Goal: Use online tool/utility: Utilize a website feature to perform a specific function

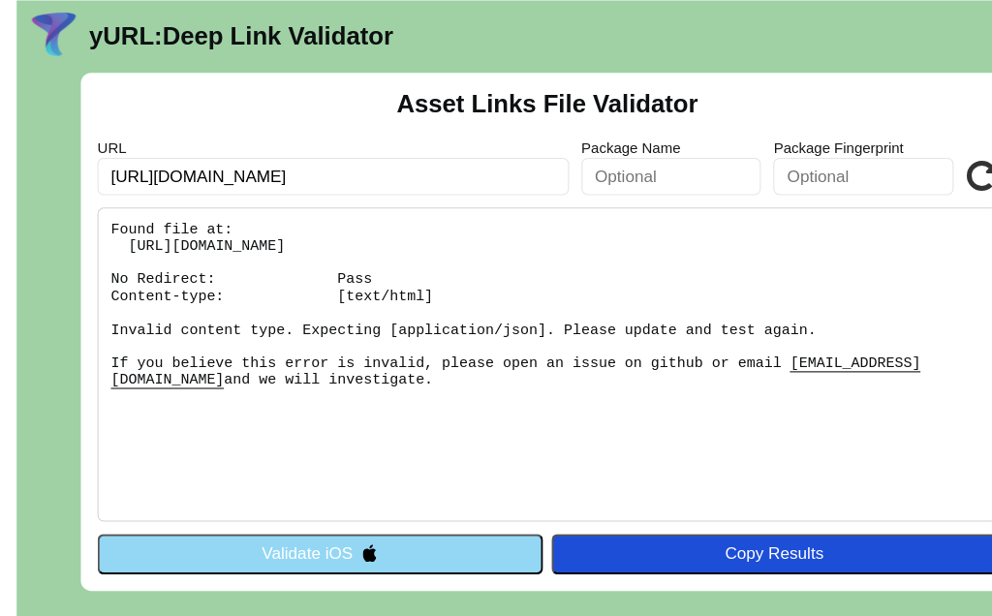
scroll to position [46, 0]
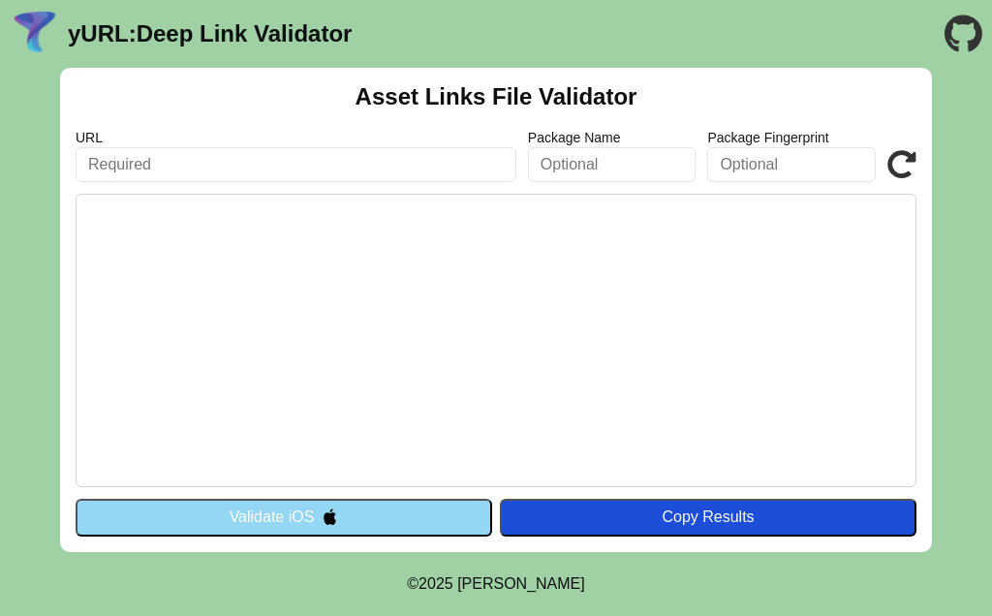
scroll to position [85, 0]
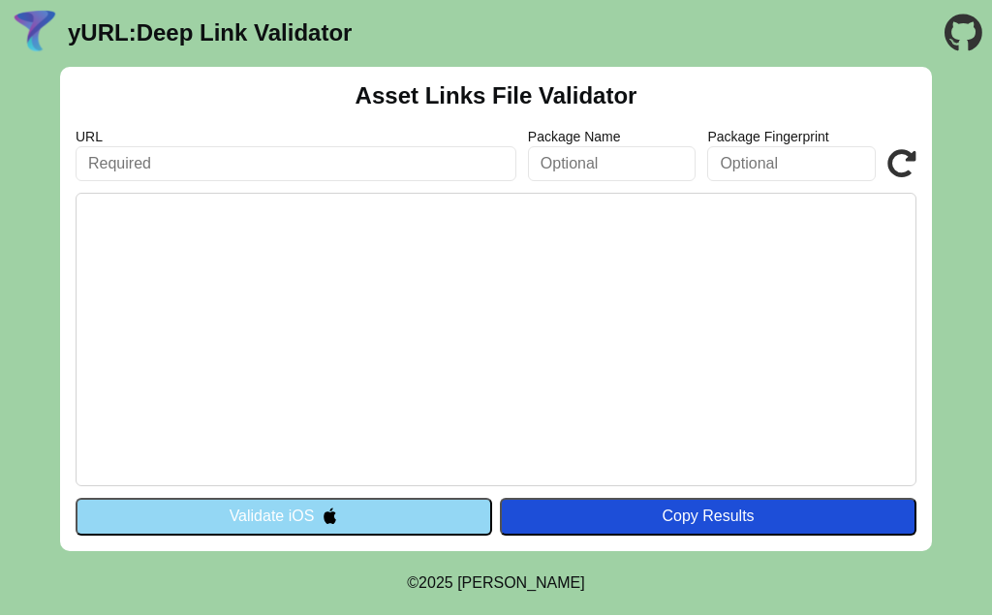
click at [284, 147] on input "text" at bounding box center [296, 164] width 441 height 35
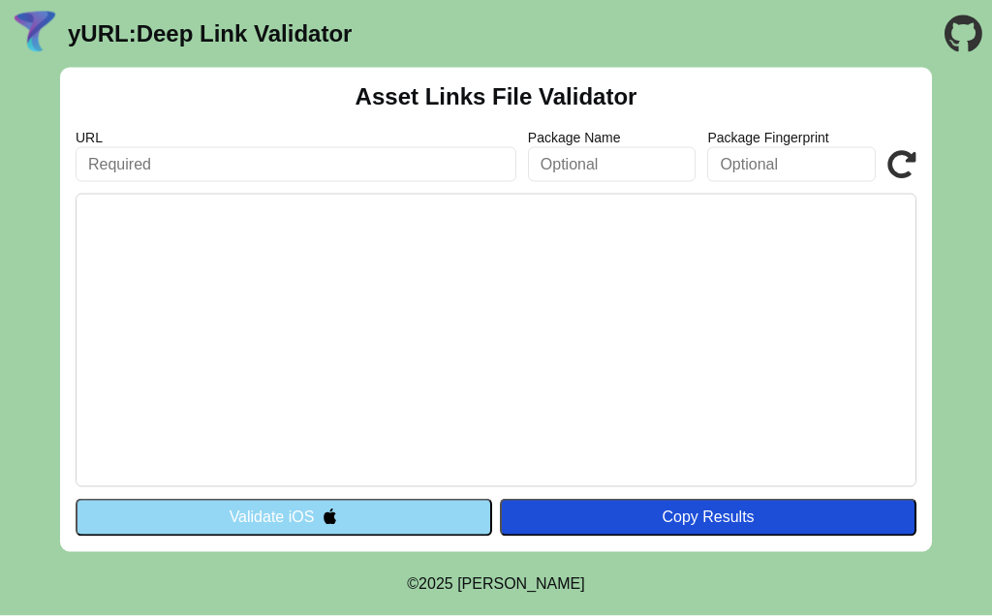
click at [176, 147] on input "text" at bounding box center [296, 164] width 441 height 35
paste input "https://apps.apple.com/us/app/spotify-music-and-podcasts/id324684580"
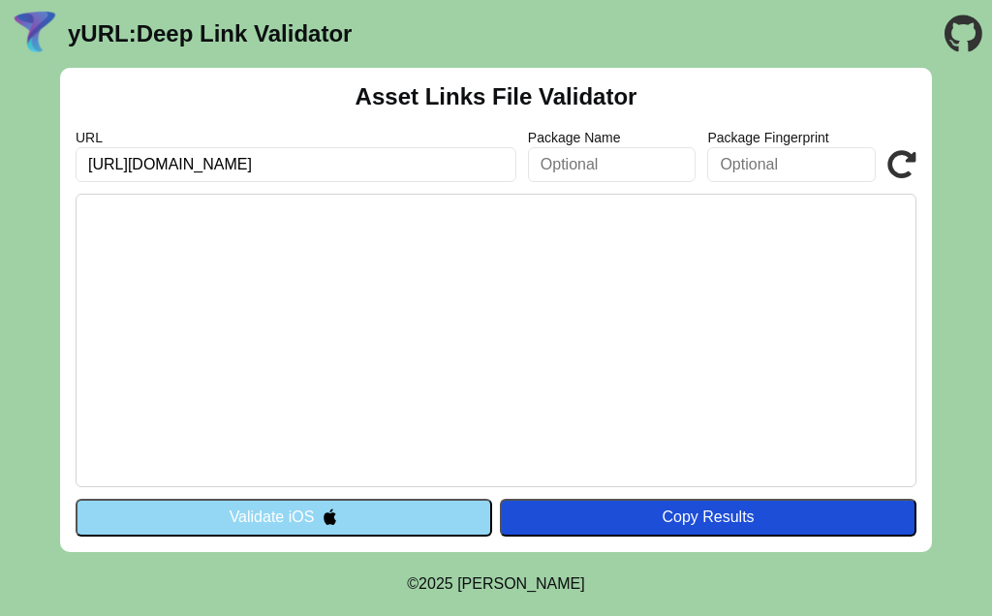
type input "https://apps.apple.com/us/app/spotify-music-and-podcasts/id324684580"
click button "Validate" at bounding box center [0, 0] width 0 height 0
